Goal: Information Seeking & Learning: Learn about a topic

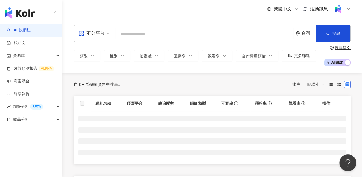
click at [304, 33] on div "台灣" at bounding box center [309, 33] width 14 height 5
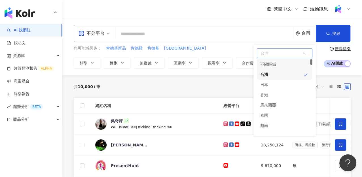
click at [272, 64] on div "不限區域" at bounding box center [268, 64] width 16 height 10
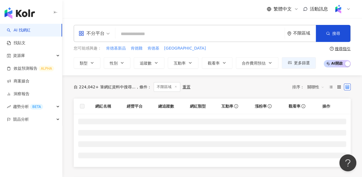
click at [156, 33] on input "search" at bounding box center [200, 34] width 165 height 11
paste input "*******"
type input "*******"
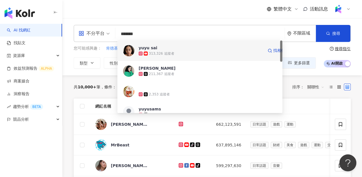
click at [168, 50] on span "yuyu sai" at bounding box center [201, 48] width 125 height 6
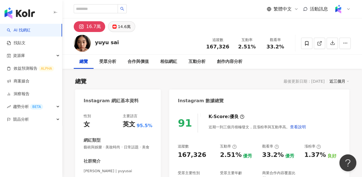
click at [120, 27] on div "14.6萬" at bounding box center [124, 27] width 13 height 8
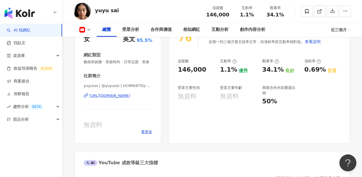
scroll to position [63, 0]
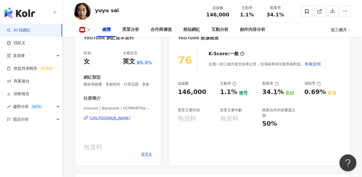
click at [147, 157] on span "看更多" at bounding box center [146, 154] width 11 height 5
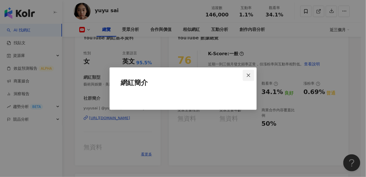
click at [252, 77] on span "Close" at bounding box center [248, 75] width 11 height 5
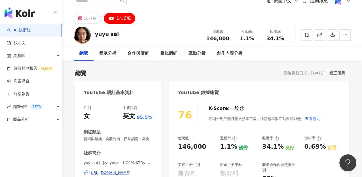
scroll to position [0, 0]
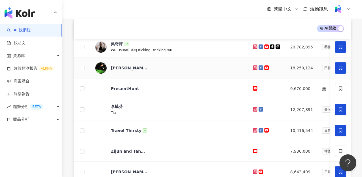
scroll to position [93, 0]
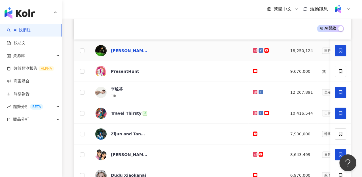
click at [130, 53] on div "[PERSON_NAME] 周杰倫" at bounding box center [129, 51] width 37 height 6
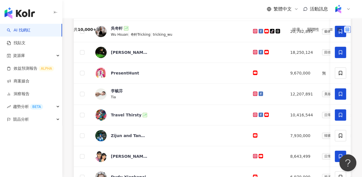
scroll to position [0, 0]
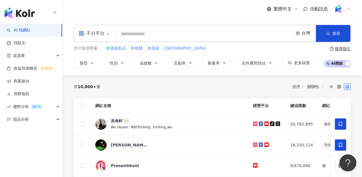
click at [147, 35] on input "search" at bounding box center [204, 34] width 173 height 11
paste input "********"
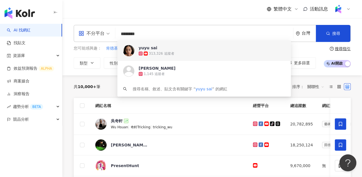
type input "********"
click at [300, 31] on div "台灣" at bounding box center [306, 33] width 20 height 16
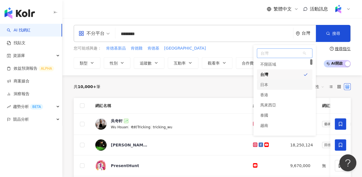
click at [270, 83] on div "日本" at bounding box center [285, 85] width 56 height 10
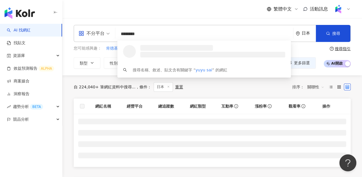
click at [162, 31] on input "********" at bounding box center [204, 34] width 173 height 11
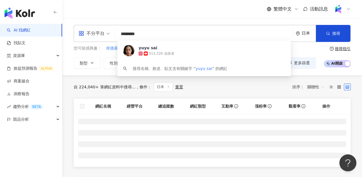
click at [306, 32] on div "日本" at bounding box center [309, 33] width 14 height 5
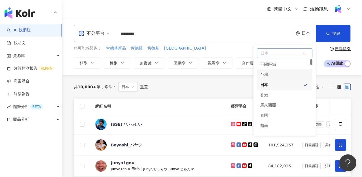
click at [153, 32] on input "********" at bounding box center [204, 34] width 173 height 11
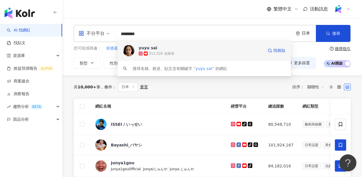
click at [164, 52] on div "313,326 追蹤者" at bounding box center [161, 53] width 25 height 5
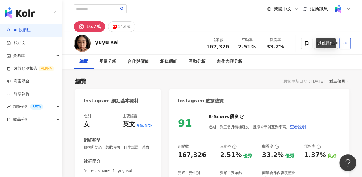
click at [344, 45] on icon "button" at bounding box center [345, 43] width 5 height 5
click at [256, 92] on div "Instagram 數據總覽" at bounding box center [259, 99] width 180 height 18
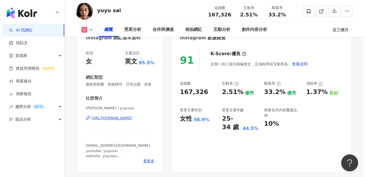
scroll to position [94, 0]
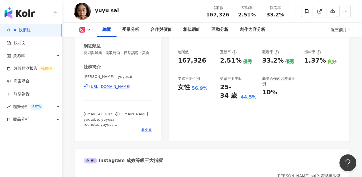
click at [147, 139] on div "性別 女 主要語言 英文 95.5% 網紅類型 藝術與娛樂 · 美妝時尚 · 日常話題 · 美食 社群簡介 [PERSON_NAME] sai | yuyus…" at bounding box center [118, 77] width 86 height 127
click at [148, 132] on span "看更多" at bounding box center [146, 129] width 11 height 5
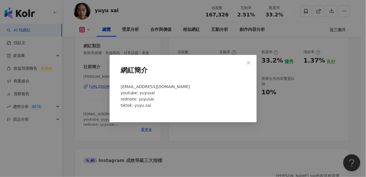
click at [213, 133] on div "網紅簡介 [EMAIL_ADDRESS][DOMAIN_NAME] youtube: yuyusai rednote: [PERSON_NAME]: yuyu…" at bounding box center [183, 88] width 366 height 177
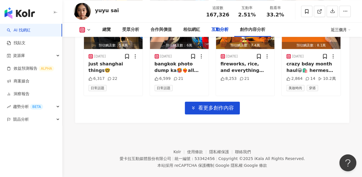
scroll to position [0, 0]
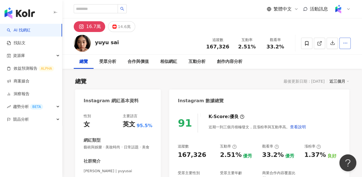
click at [347, 42] on icon "button" at bounding box center [345, 43] width 5 height 5
click at [349, 28] on div "16.7萬 14.6萬" at bounding box center [212, 25] width 300 height 14
click at [333, 44] on icon "button" at bounding box center [332, 42] width 5 height 5
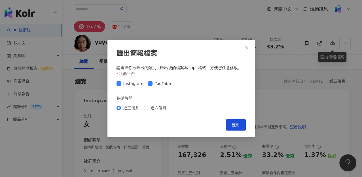
click at [230, 122] on button "匯出" at bounding box center [236, 124] width 20 height 11
click at [249, 48] on span "Close" at bounding box center [246, 48] width 11 height 5
